Goal: Task Accomplishment & Management: Complete application form

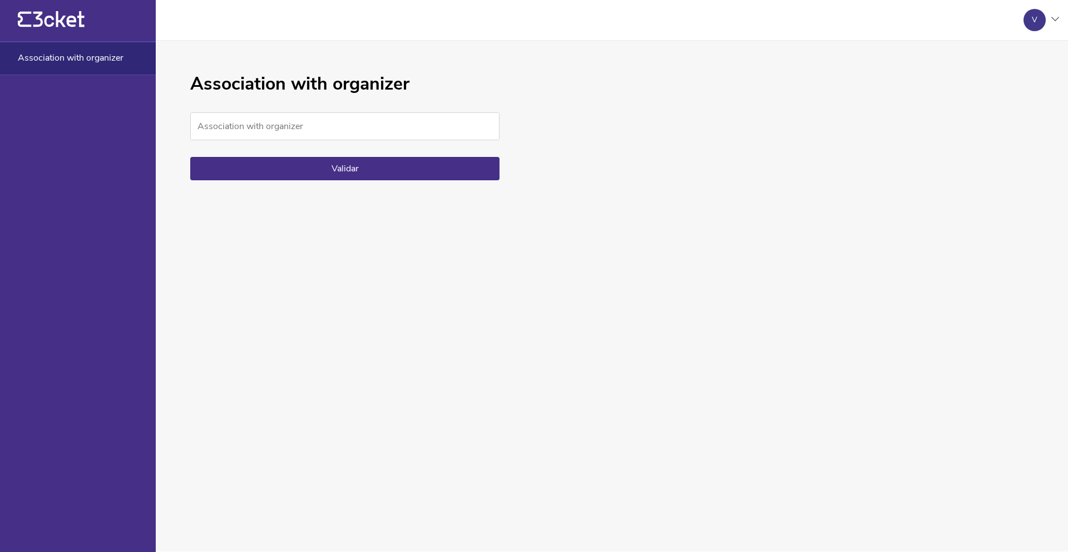
scroll to position [179, 0]
click at [318, 130] on input "Association with organizer" at bounding box center [344, 126] width 309 height 28
type input "WHAT IS LOVE?"
click at [468, 161] on button "Validar" at bounding box center [344, 168] width 309 height 23
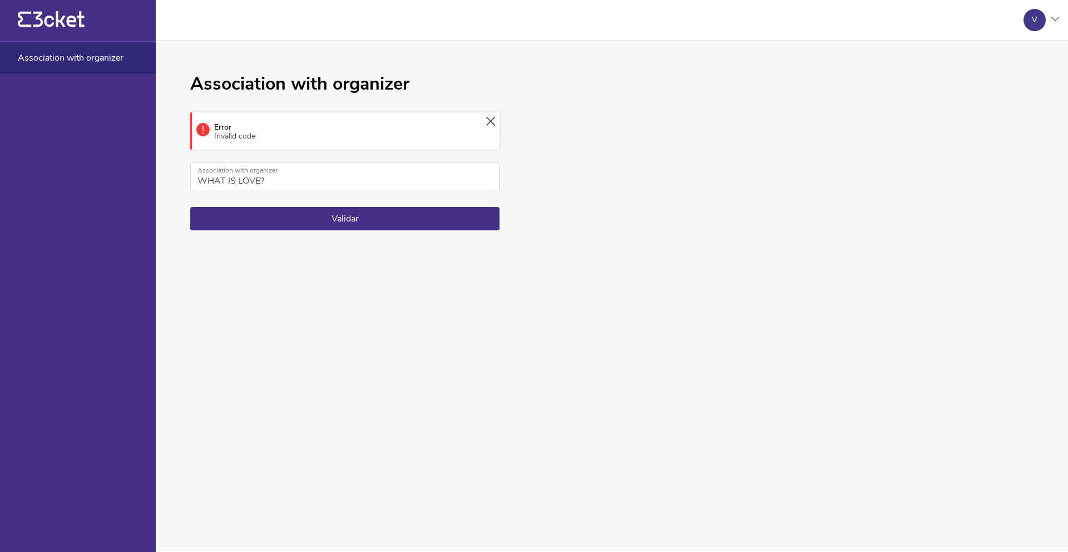
click at [492, 120] on icon at bounding box center [490, 121] width 9 height 9
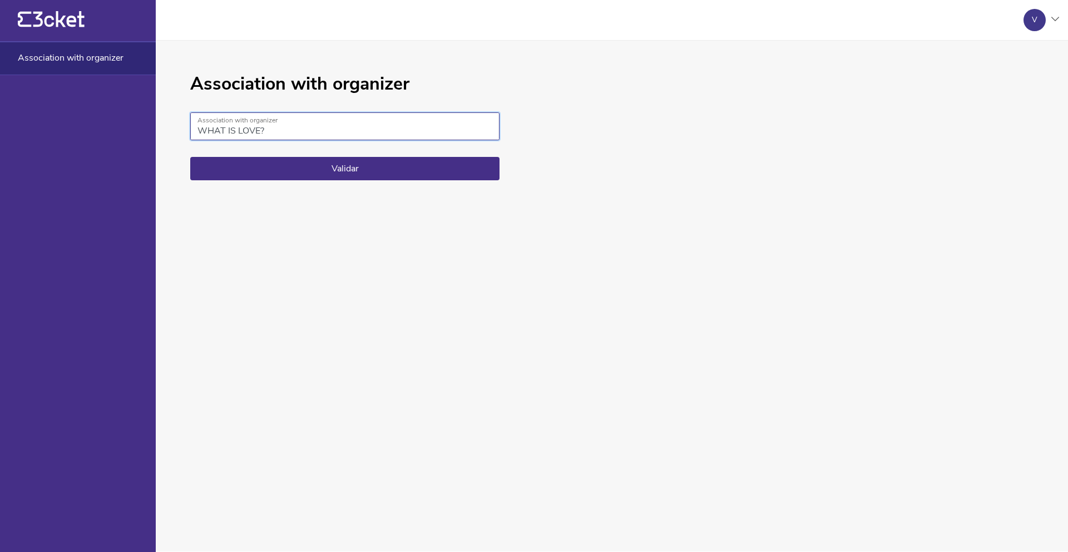
click at [310, 127] on input "WHAT IS LOVE?" at bounding box center [344, 126] width 309 height 28
click at [91, 53] on span "Association with organizer" at bounding box center [71, 58] width 106 height 10
click at [46, 12] on icon "{' '}" at bounding box center [51, 19] width 67 height 17
